Goal: Task Accomplishment & Management: Use online tool/utility

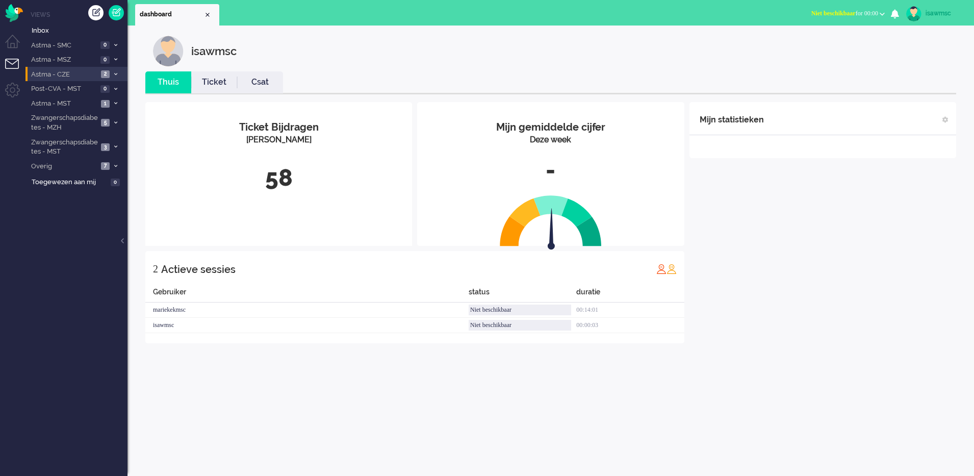
click at [106, 78] on li "Astma - CZE 2" at bounding box center [77, 74] width 102 height 15
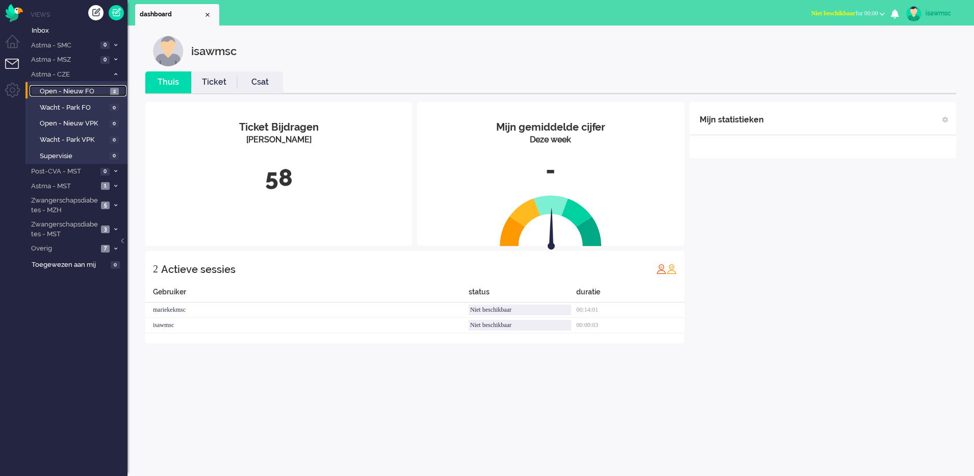
click at [121, 91] on link "Open - Nieuw FO 2" at bounding box center [78, 90] width 97 height 11
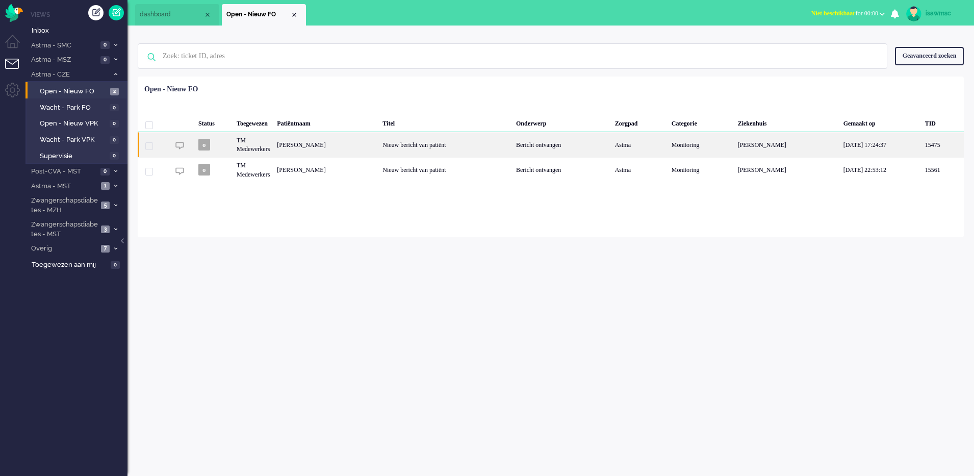
click at [379, 144] on div "[PERSON_NAME]" at bounding box center [326, 144] width 106 height 25
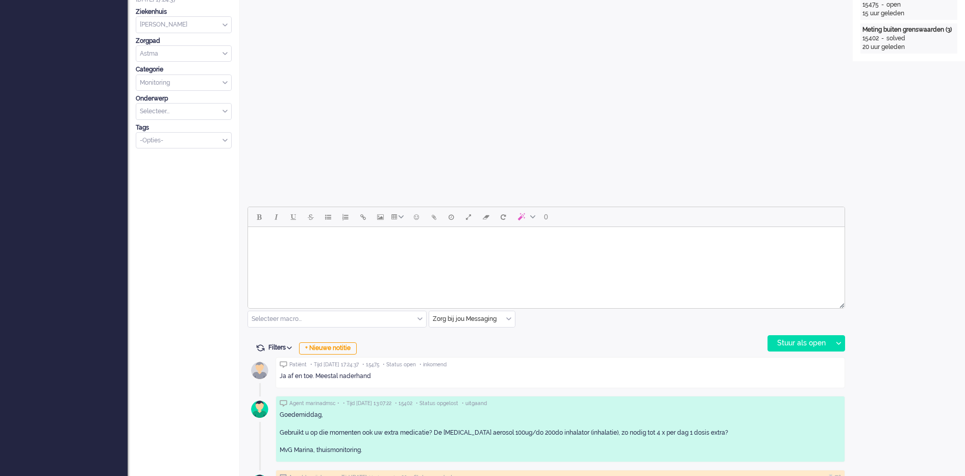
scroll to position [349, 0]
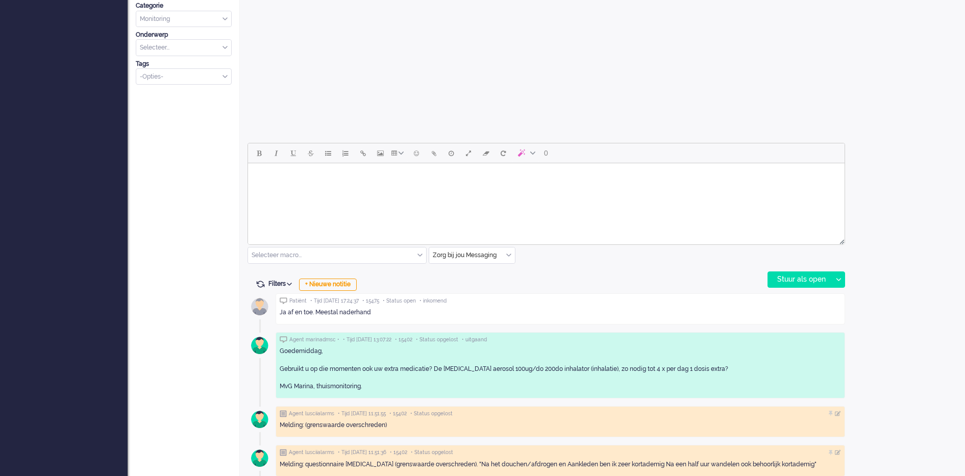
click at [359, 189] on html at bounding box center [546, 176] width 596 height 26
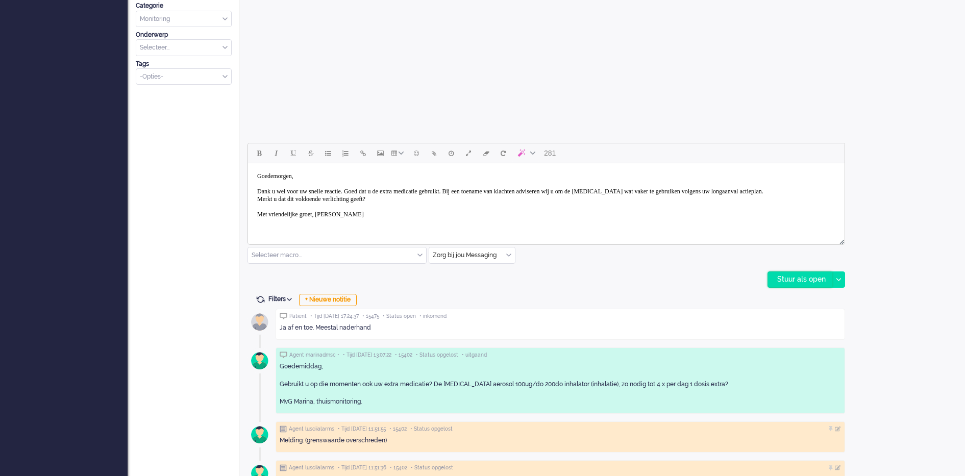
click at [800, 279] on div "Stuur als open" at bounding box center [800, 279] width 64 height 15
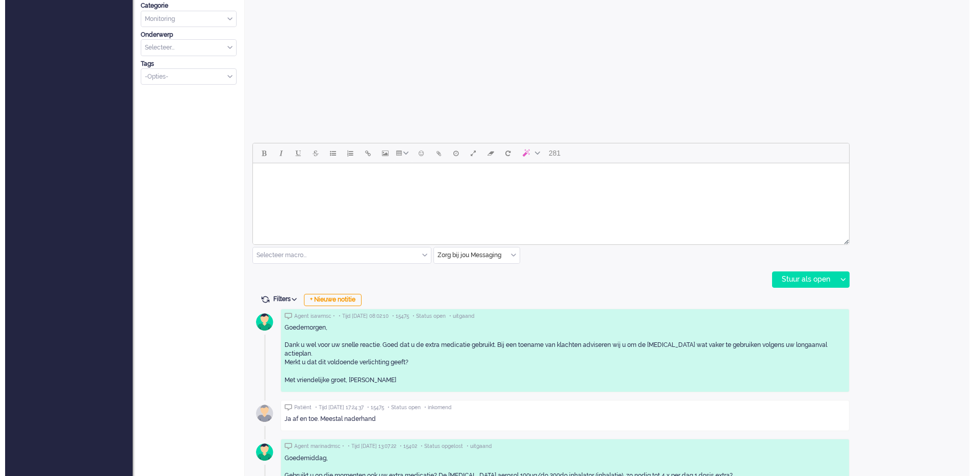
scroll to position [0, 0]
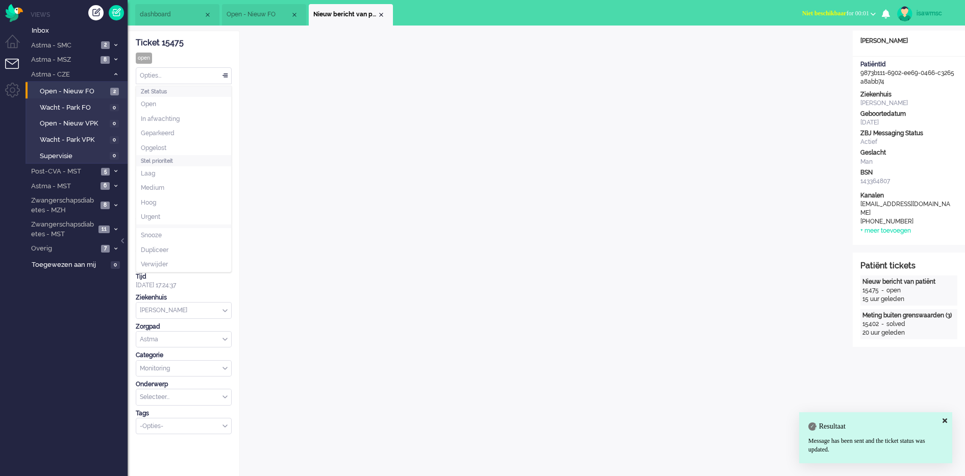
click at [192, 78] on div "Opties..." at bounding box center [183, 76] width 95 height 16
click at [180, 148] on li "Opgelost" at bounding box center [183, 148] width 95 height 15
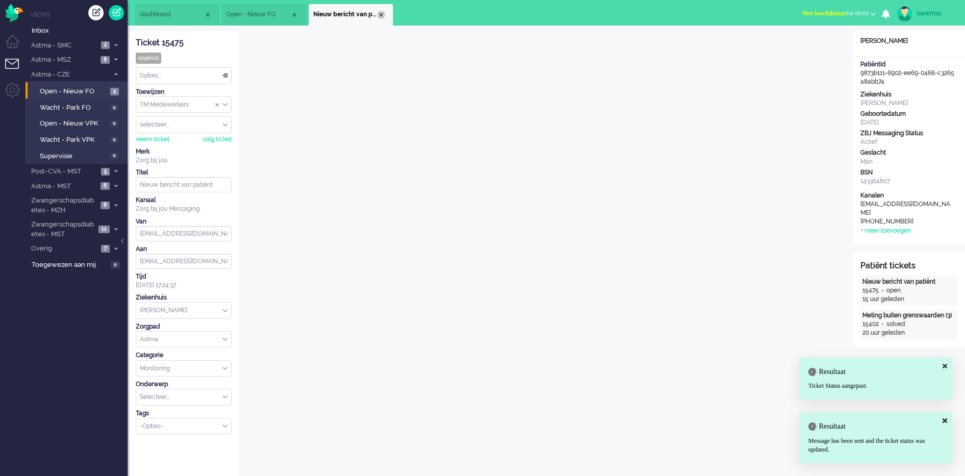
click at [380, 16] on div "Close tab" at bounding box center [381, 15] width 8 height 8
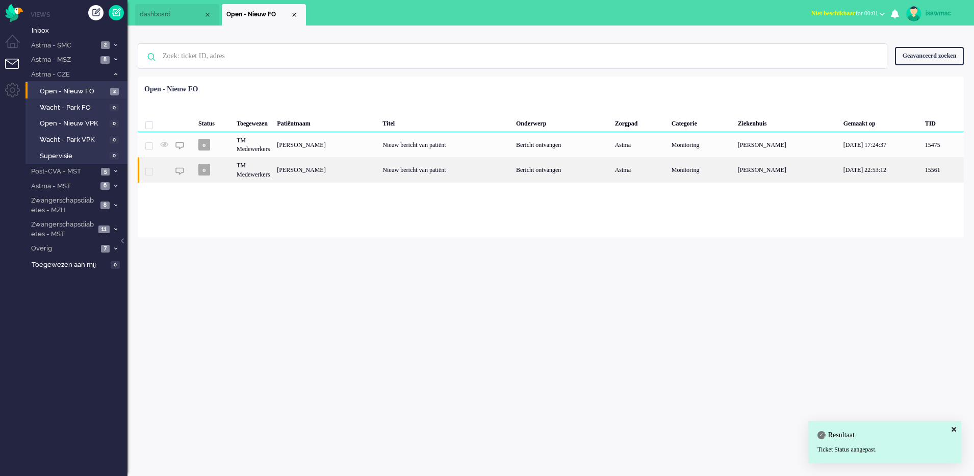
click at [377, 171] on div "[PERSON_NAME]" at bounding box center [326, 169] width 106 height 25
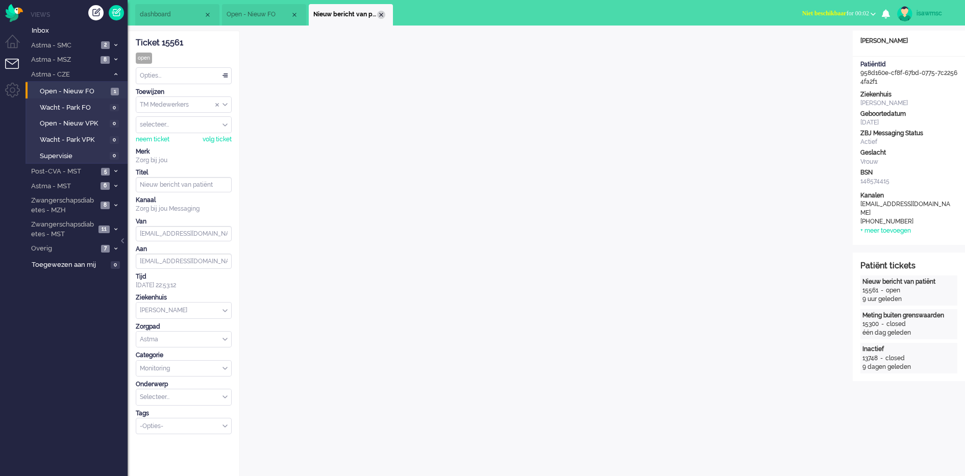
click at [381, 16] on div "Close tab" at bounding box center [381, 15] width 8 height 8
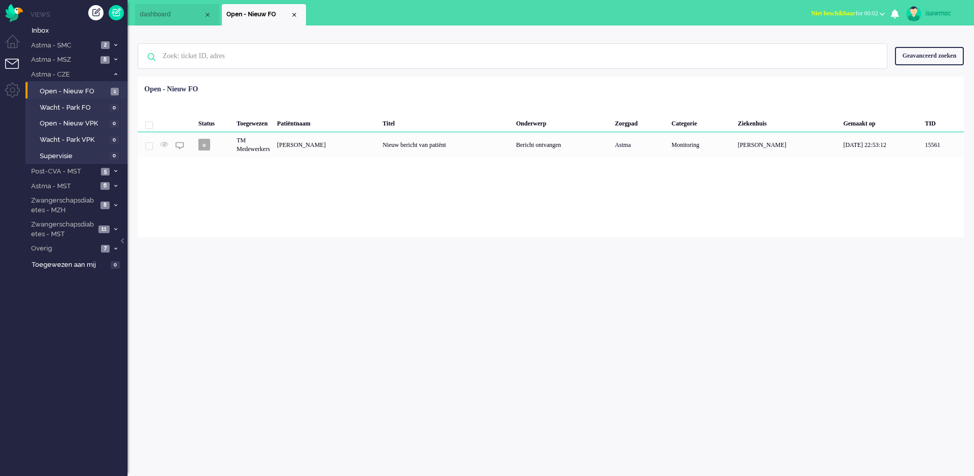
click at [309, 97] on div "Geselecteerd 0 Set Status: open pending holding solved Verwijder Selecteer... U…" at bounding box center [551, 102] width 826 height 20
click at [97, 227] on li "Zwangerschapsdiabetes - MST 11" at bounding box center [77, 229] width 102 height 24
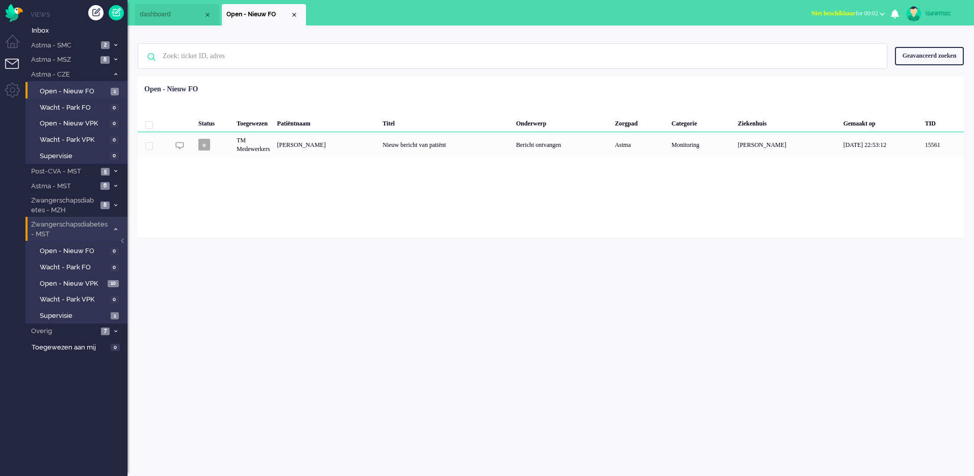
click at [97, 227] on span "Zwangerschapsdiabetes - MST" at bounding box center [69, 229] width 79 height 19
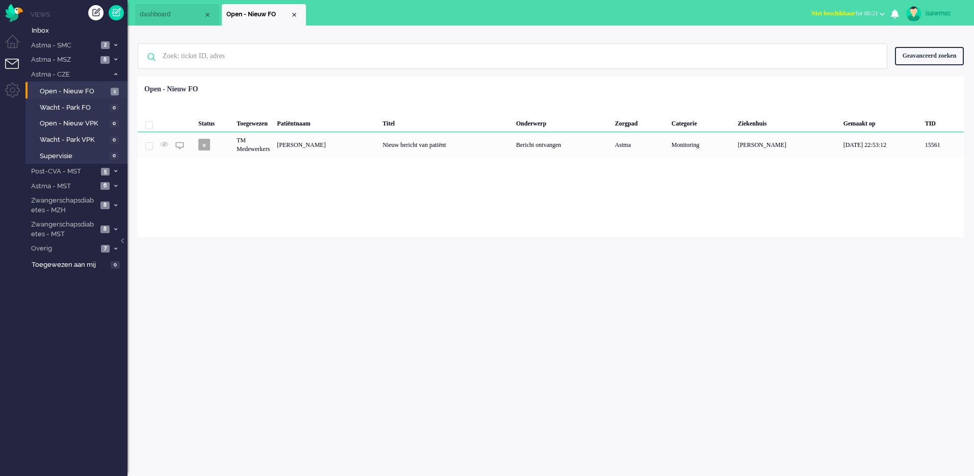
click at [262, 99] on div "Geselecteerd 0 Set Status: open pending holding solved Verwijder Selecteer... U…" at bounding box center [551, 102] width 826 height 20
click at [285, 197] on div "Loading... Status Toegewezen Patiëntnaam Titel Onderwerp Zorgpad Categorie Ziek…" at bounding box center [551, 157] width 826 height 161
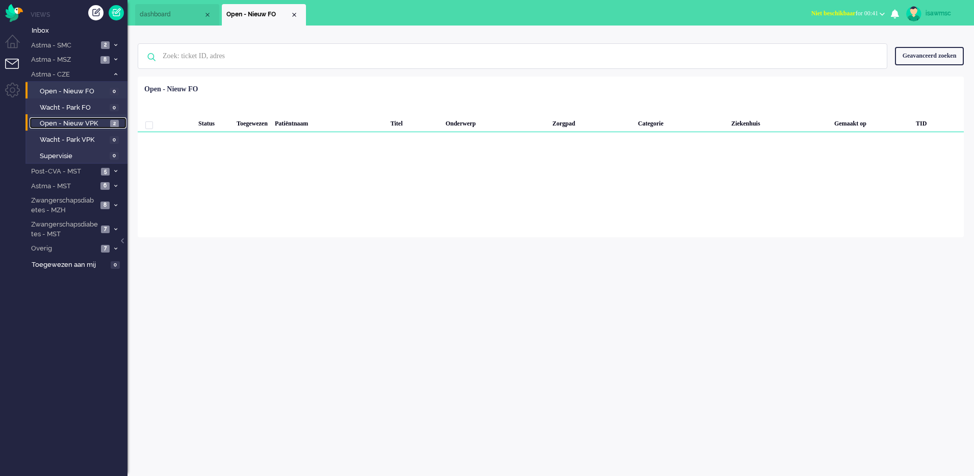
click at [98, 124] on span "Open - Nieuw VPK" at bounding box center [74, 124] width 68 height 10
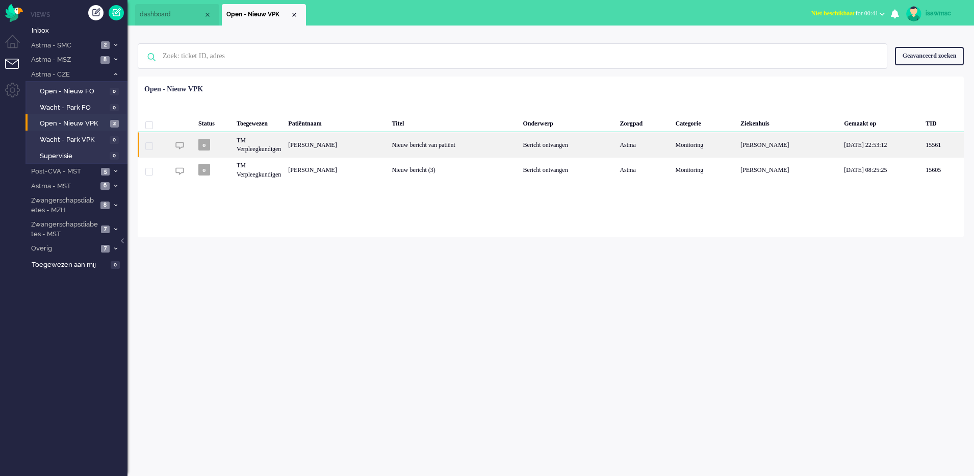
click at [328, 146] on div "[PERSON_NAME]" at bounding box center [337, 144] width 104 height 25
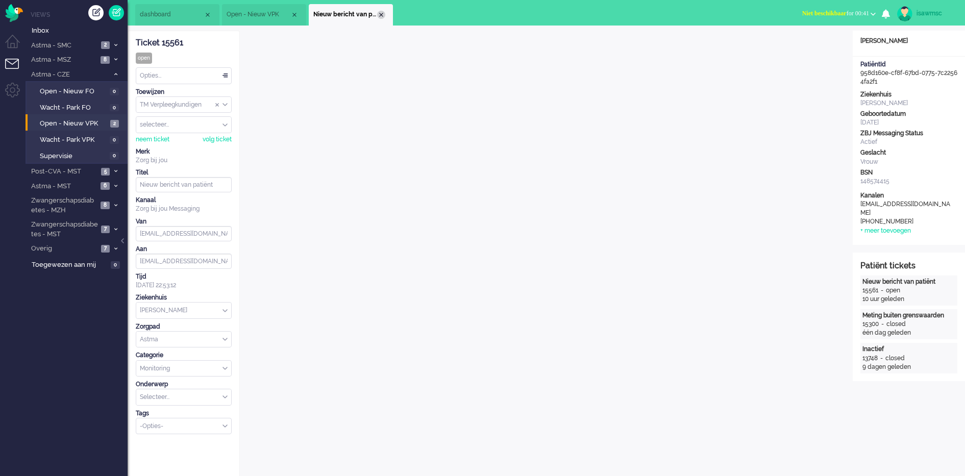
click at [379, 13] on div "Close tab" at bounding box center [381, 15] width 8 height 8
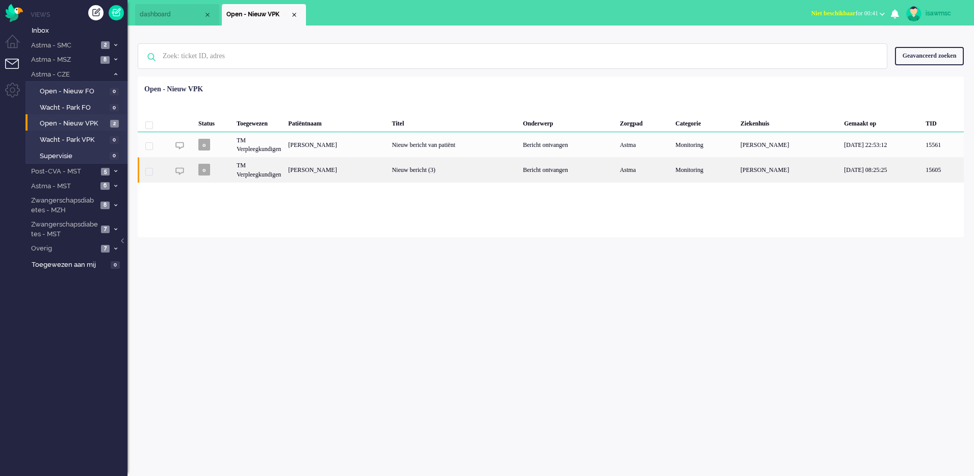
click at [365, 164] on div "[PERSON_NAME]" at bounding box center [337, 169] width 104 height 25
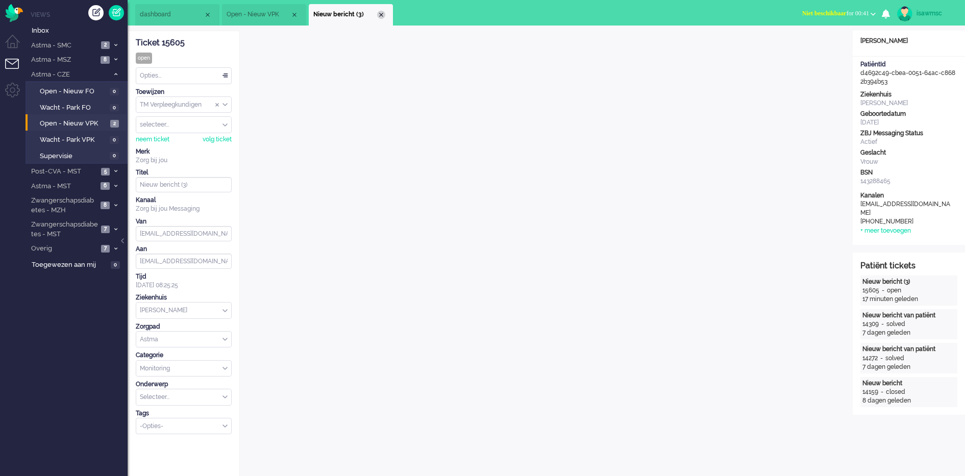
click at [382, 16] on div "Close tab" at bounding box center [381, 15] width 8 height 8
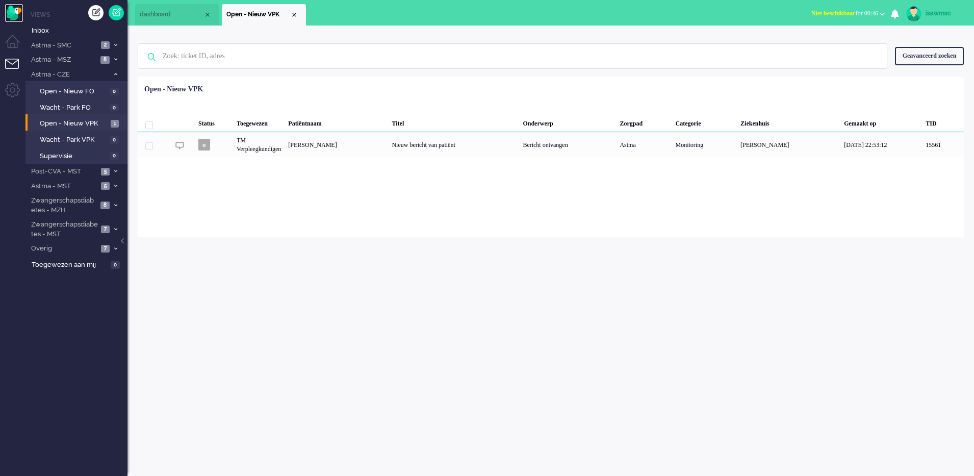
click at [21, 17] on img "Omnidesk" at bounding box center [14, 13] width 18 height 18
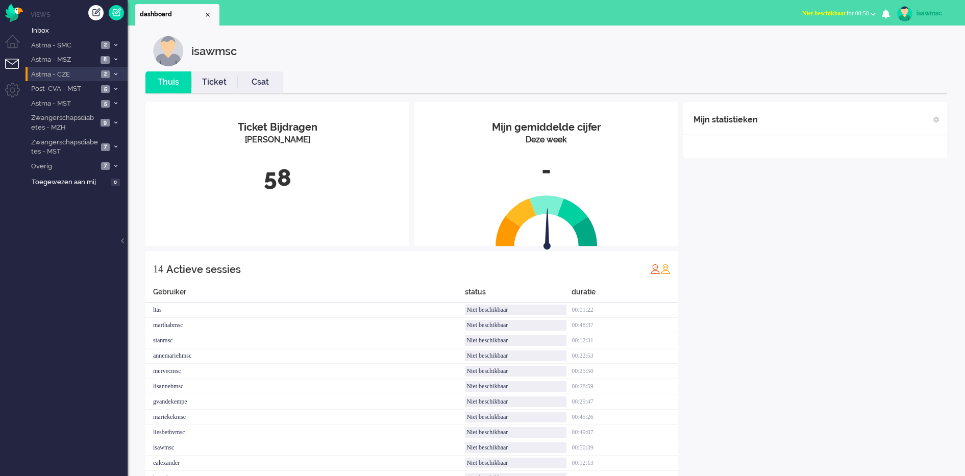
click at [115, 72] on span at bounding box center [116, 75] width 8 height 6
